Goal: Task Accomplishment & Management: Manage account settings

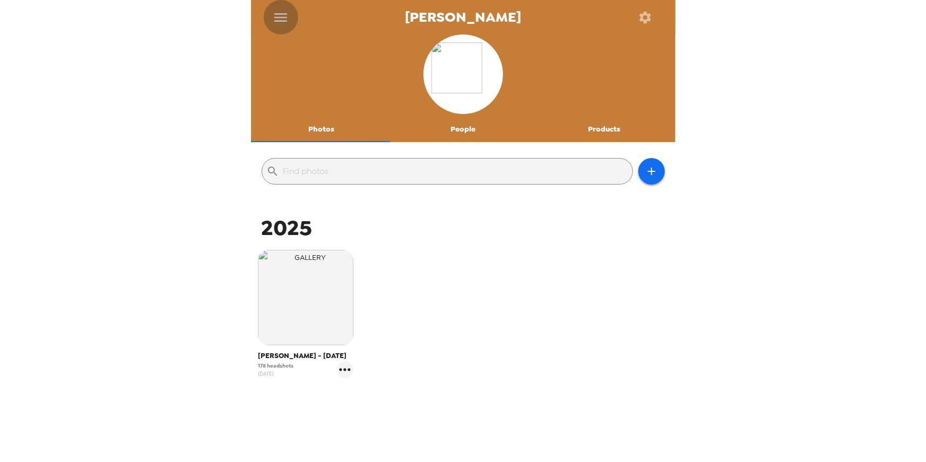
click at [280, 13] on icon "menu" at bounding box center [280, 17] width 13 height 8
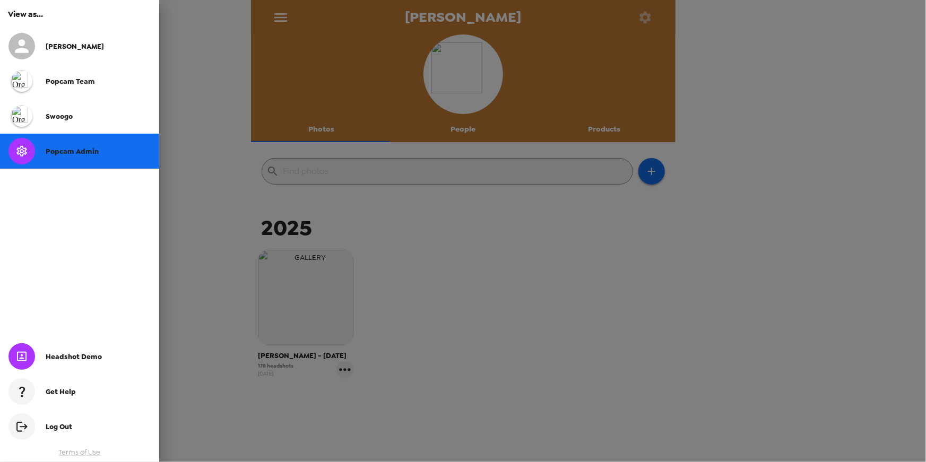
click at [190, 122] on div at bounding box center [463, 231] width 926 height 462
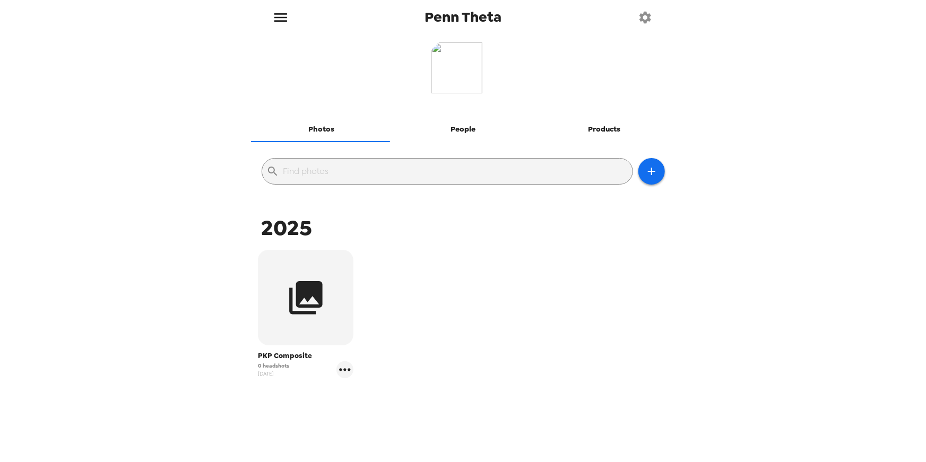
click at [321, 302] on icon "button" at bounding box center [305, 297] width 33 height 33
click at [648, 20] on icon "button" at bounding box center [646, 17] width 12 height 12
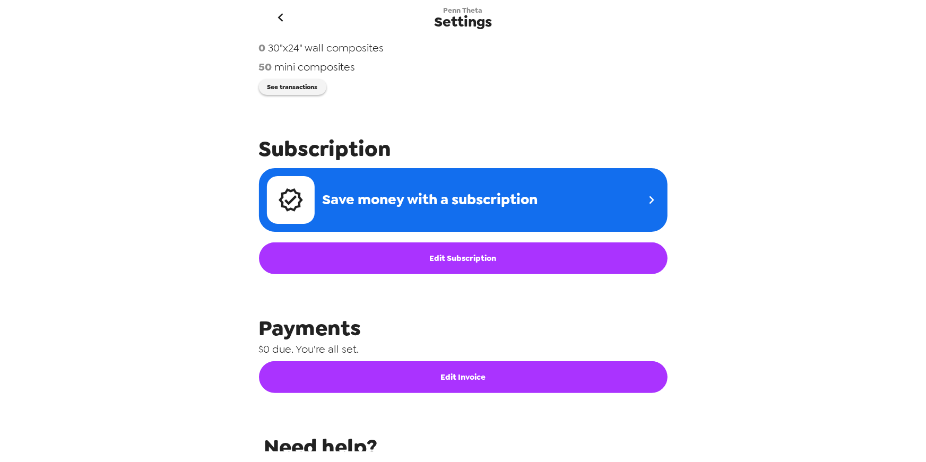
scroll to position [40, 0]
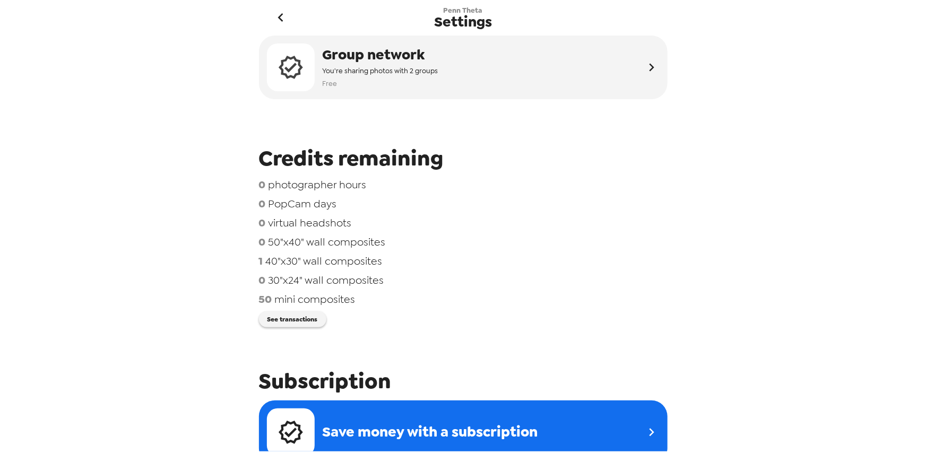
click at [491, 296] on div "50 mini composites" at bounding box center [463, 299] width 409 height 14
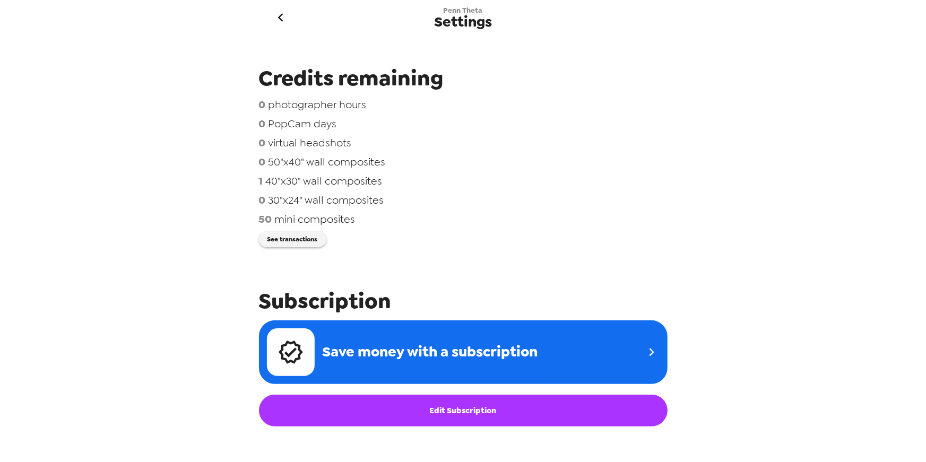
scroll to position [0, 0]
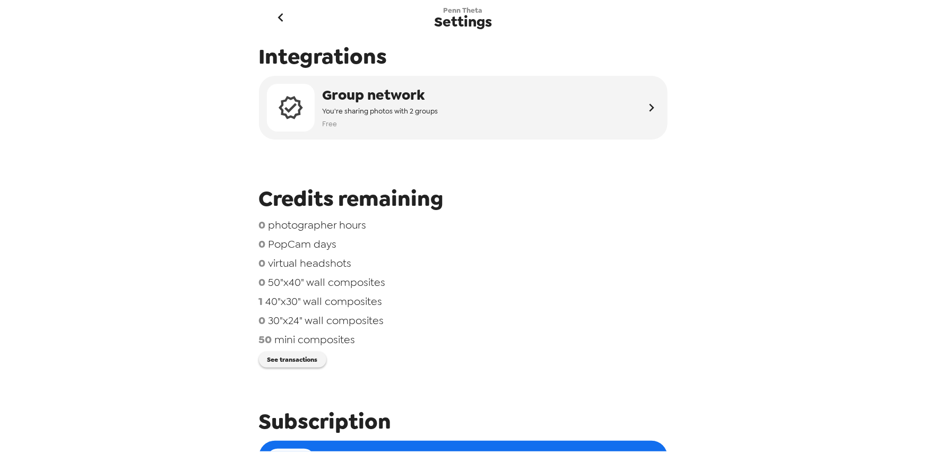
click at [282, 11] on icon "go back" at bounding box center [280, 17] width 17 height 17
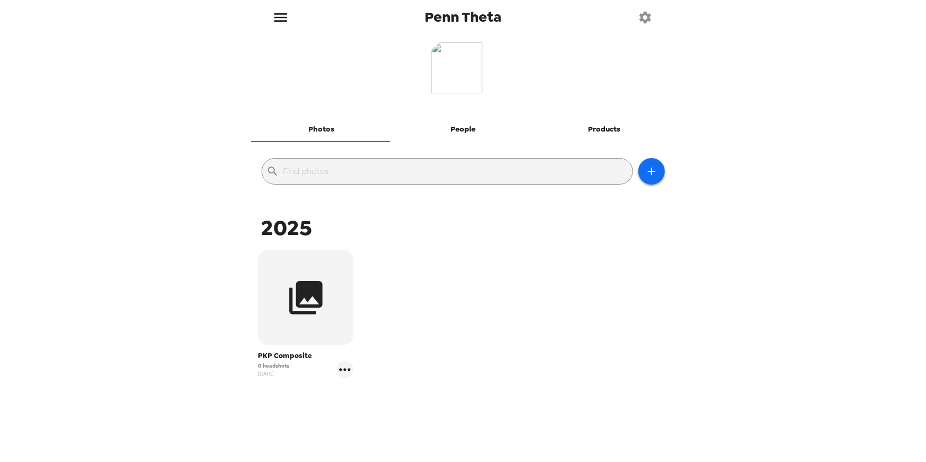
click at [452, 141] on button "People" at bounding box center [463, 129] width 142 height 25
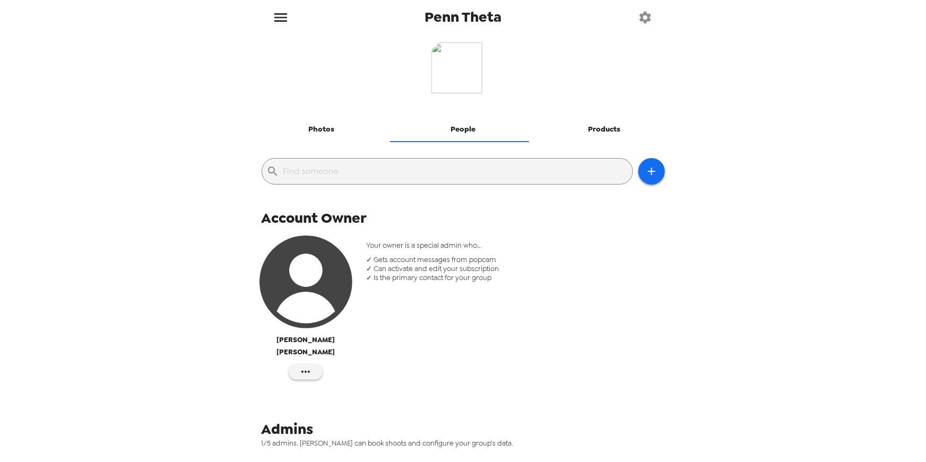
click at [592, 137] on button "Products" at bounding box center [605, 129] width 142 height 25
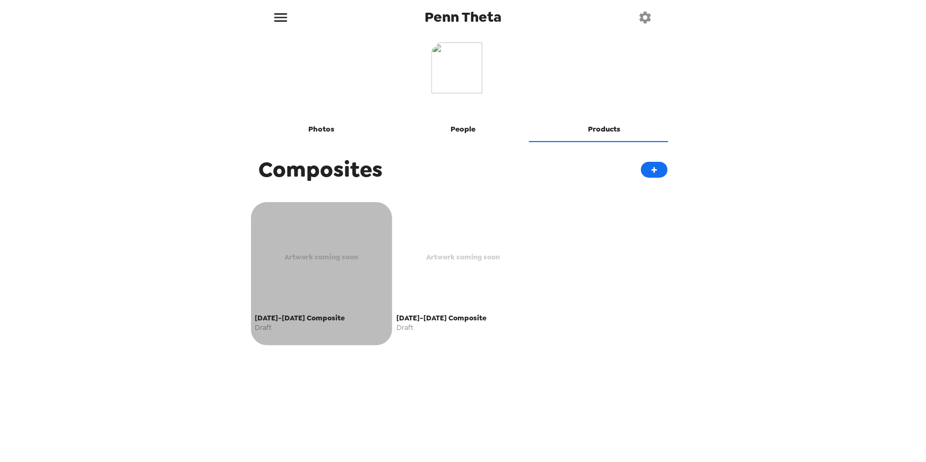
click at [334, 255] on span "Artwork coming soon" at bounding box center [321, 257] width 74 height 12
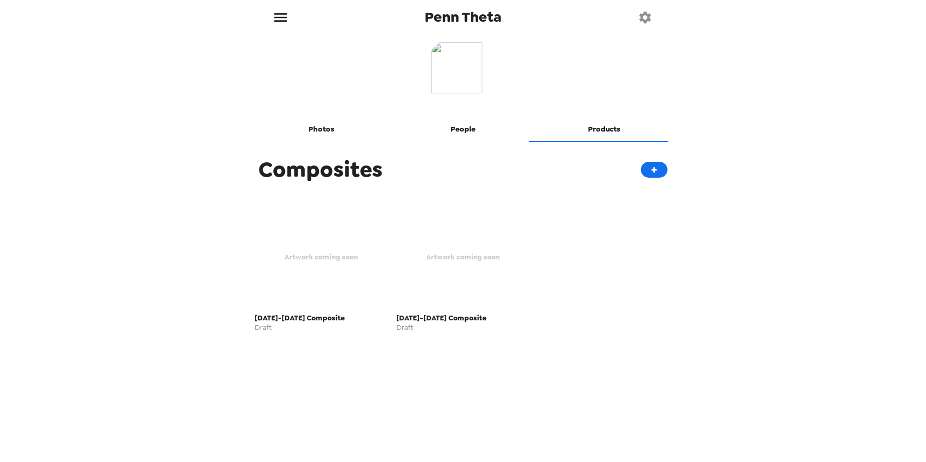
click at [322, 127] on button "Photos" at bounding box center [322, 129] width 142 height 25
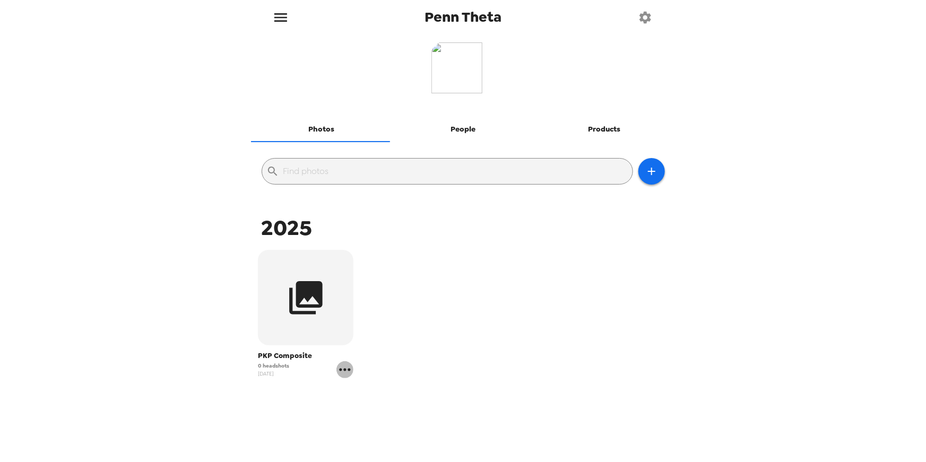
click at [339, 370] on icon "gallery menu" at bounding box center [345, 369] width 17 height 17
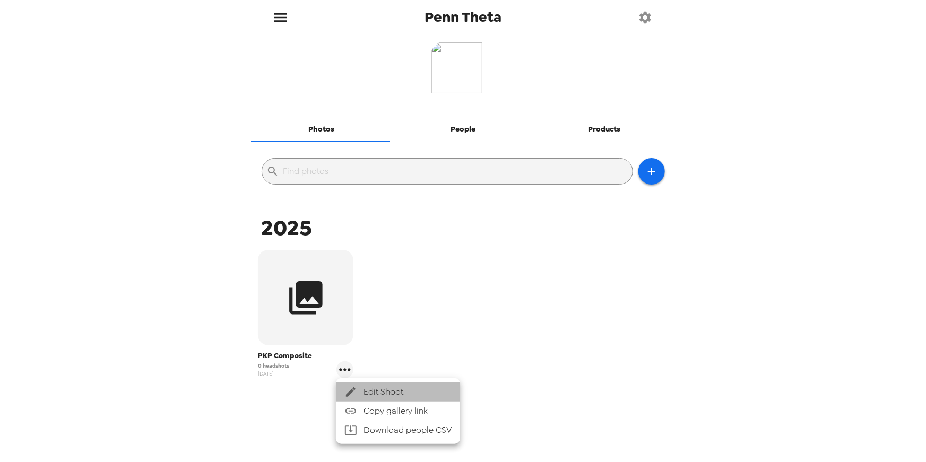
click at [386, 390] on span "Edit Shoot" at bounding box center [408, 392] width 88 height 13
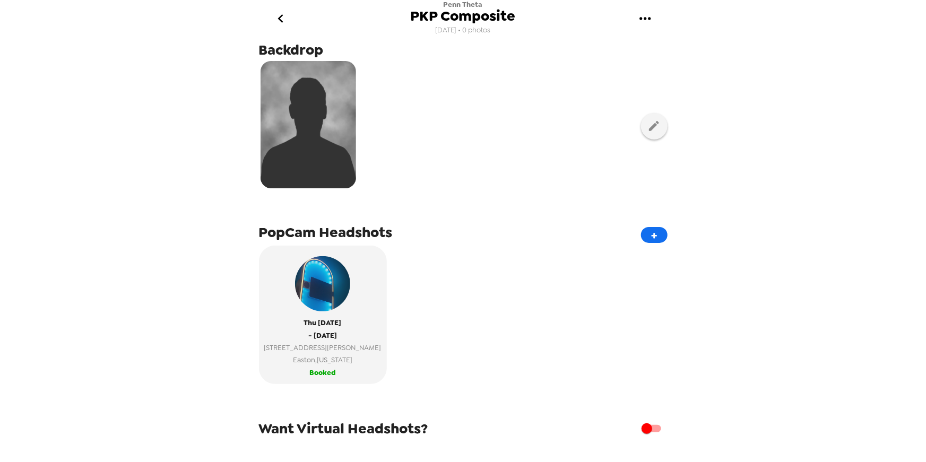
scroll to position [161, 0]
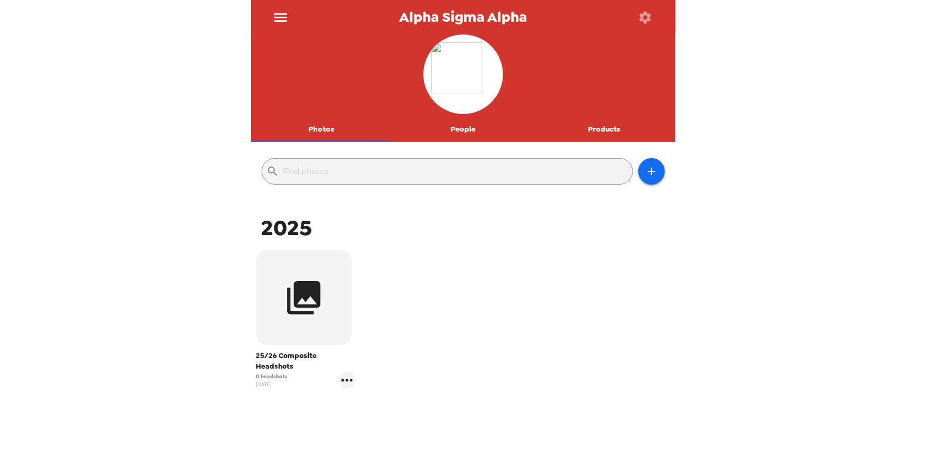
click at [606, 135] on button "Products" at bounding box center [605, 129] width 142 height 25
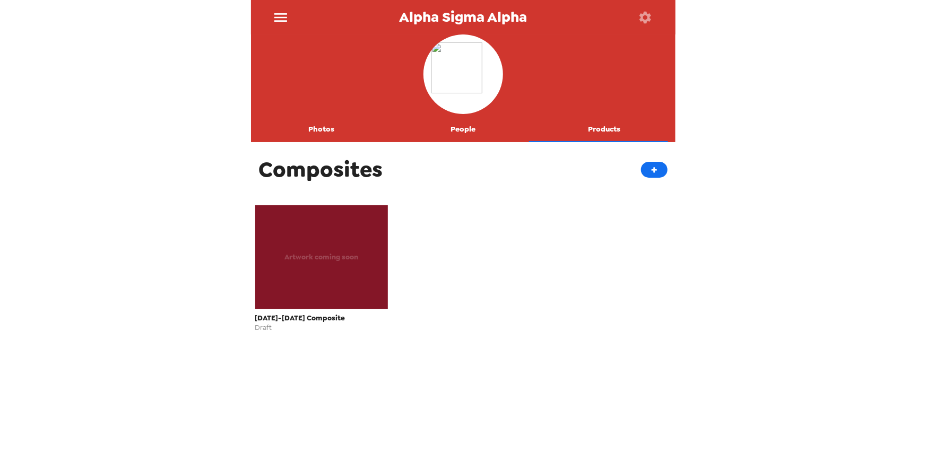
click at [643, 13] on icon "button" at bounding box center [645, 17] width 15 height 15
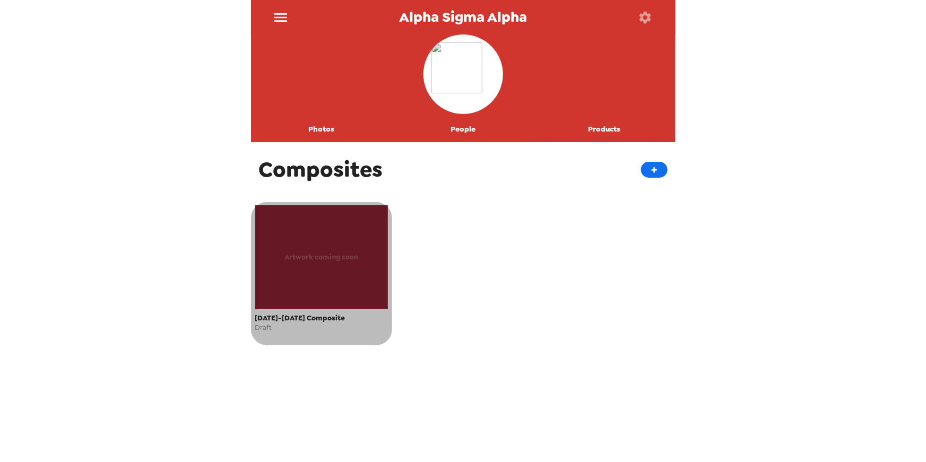
click at [353, 240] on div "Artwork coming soon" at bounding box center [321, 257] width 133 height 104
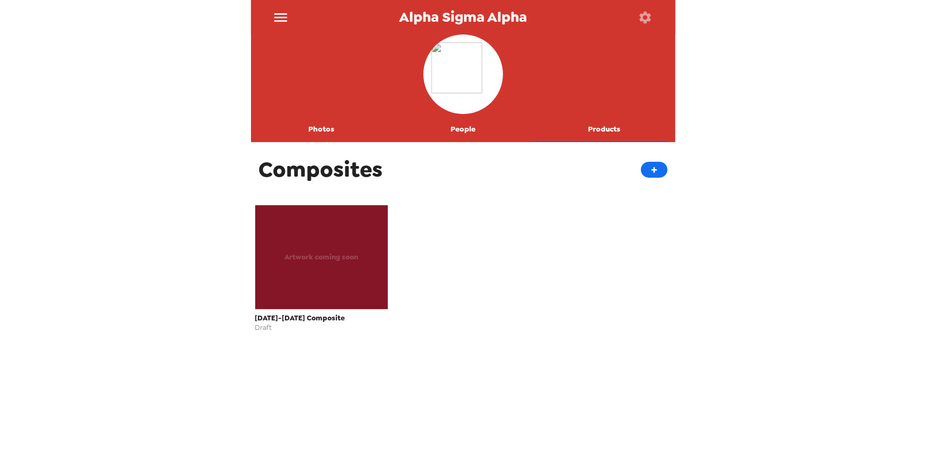
click at [324, 132] on button "Photos" at bounding box center [322, 129] width 142 height 25
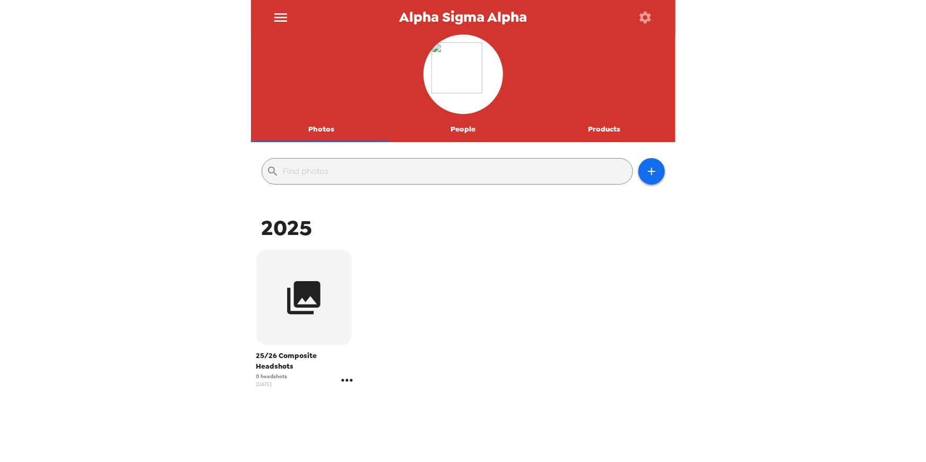
click at [344, 372] on icon "gallery menu" at bounding box center [347, 380] width 17 height 17
click at [383, 389] on span "Edit Shoot" at bounding box center [409, 392] width 88 height 13
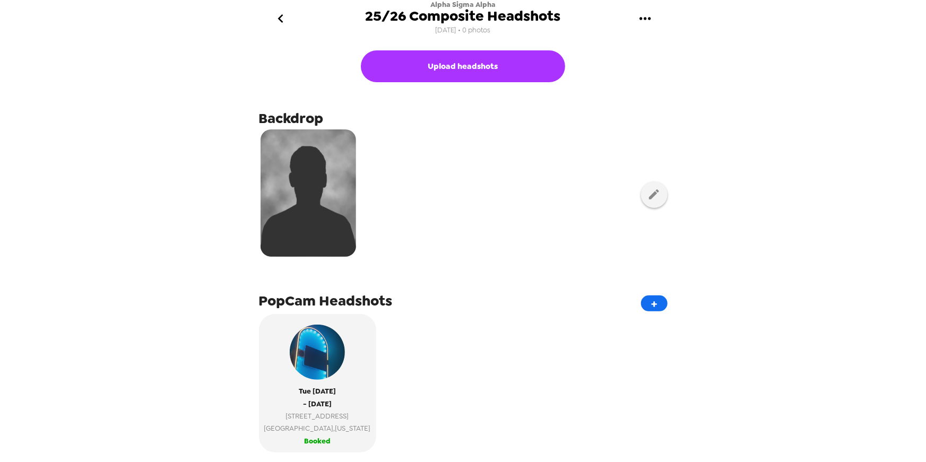
click at [283, 15] on icon "go back" at bounding box center [280, 18] width 17 height 17
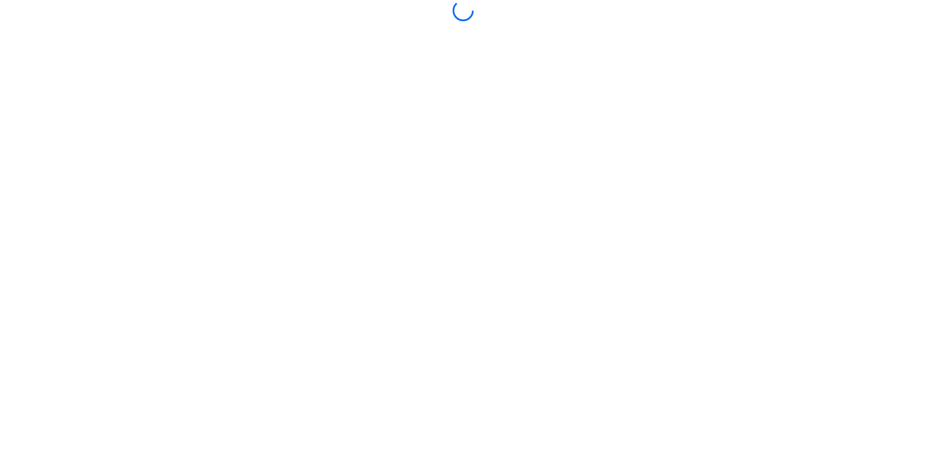
click at [418, 137] on div at bounding box center [463, 231] width 425 height 462
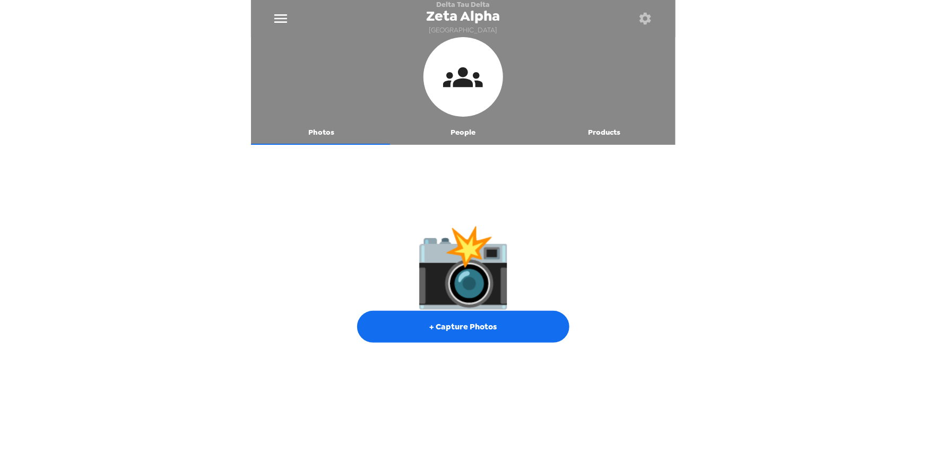
click at [157, 74] on div "Delta Tau Delta Zeta Alpha Marquette University Photos People Products 📸 + Capt…" at bounding box center [463, 231] width 926 height 462
click at [159, 79] on div "Delta Tau Delta Zeta Alpha Marquette University Photos People Products 📸 + Capt…" at bounding box center [463, 231] width 926 height 462
click at [258, 162] on div "📸 + Capture Photos" at bounding box center [463, 284] width 425 height 269
